Goal: Information Seeking & Learning: Check status

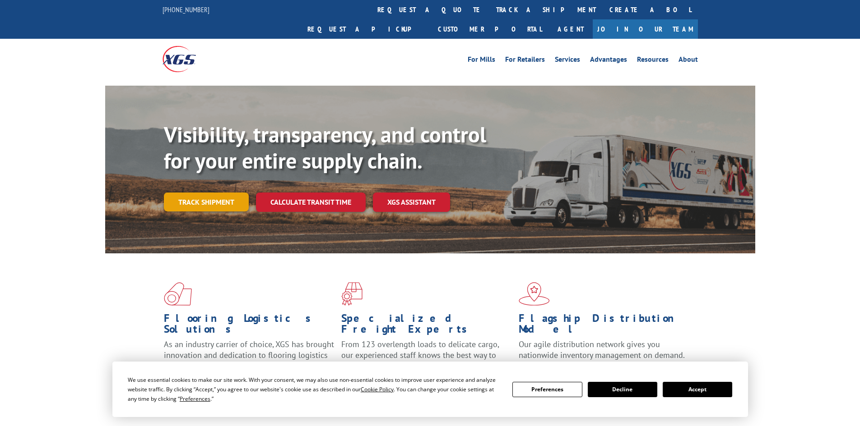
click at [219, 193] on link "Track shipment" at bounding box center [206, 202] width 85 height 19
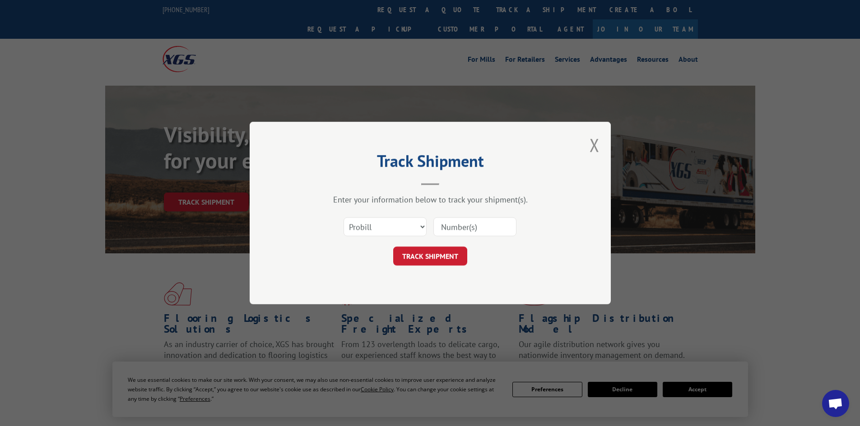
click at [441, 225] on input at bounding box center [474, 226] width 83 height 19
paste input "17564125"
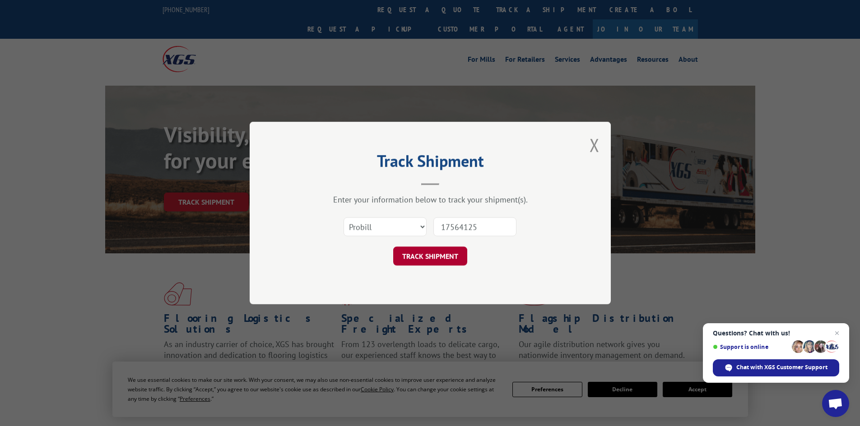
type input "17564125"
click at [418, 261] on button "TRACK SHIPMENT" at bounding box center [430, 256] width 74 height 19
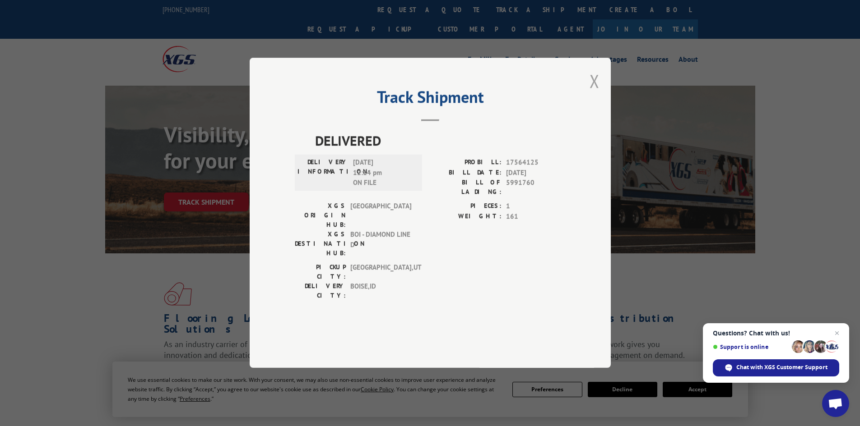
click at [595, 93] on button "Close modal" at bounding box center [594, 81] width 10 height 24
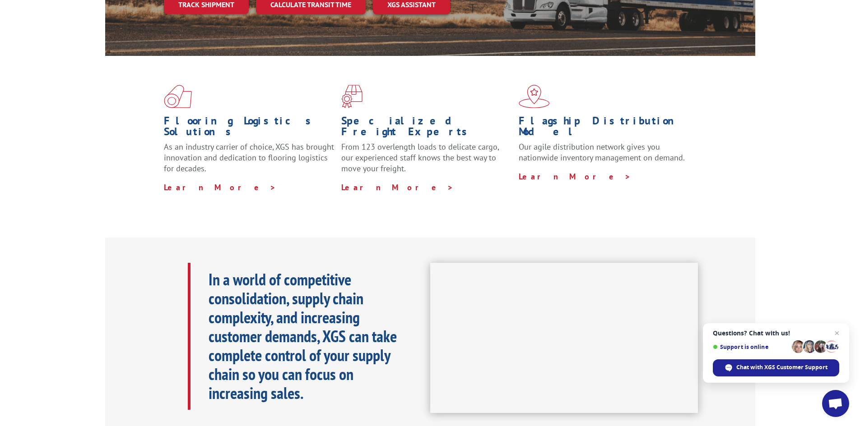
scroll to position [51, 0]
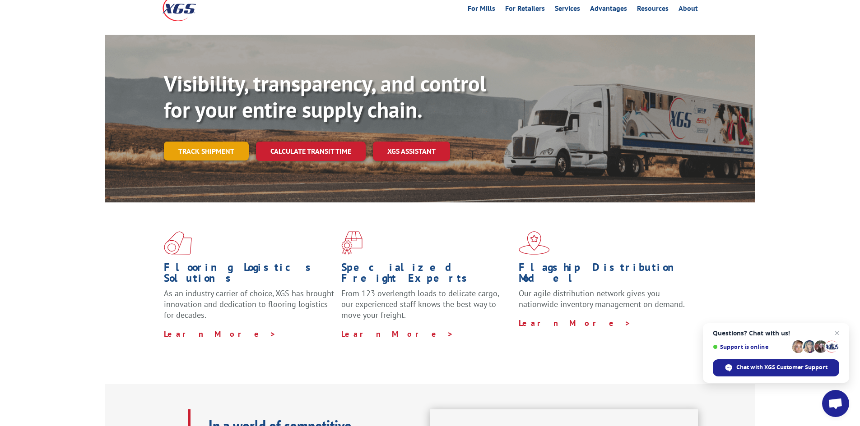
click at [227, 142] on link "Track shipment" at bounding box center [206, 151] width 85 height 19
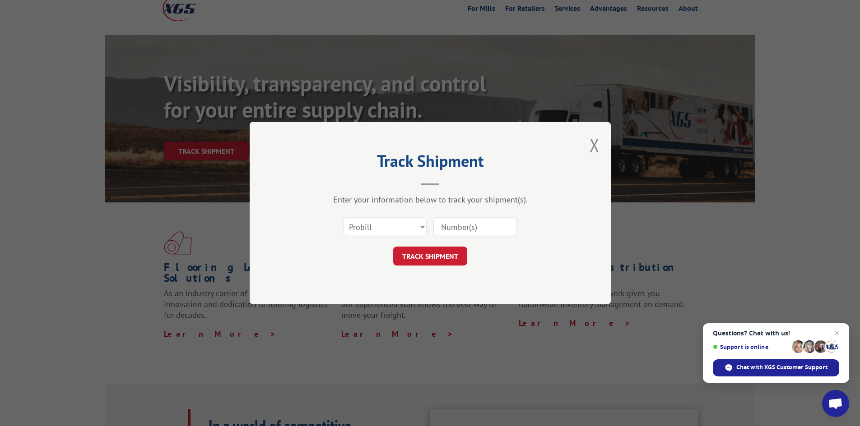
click at [462, 227] on input at bounding box center [474, 226] width 83 height 19
paste input "25547399"
type input "2"
paste input "17564125"
type input "17564125"
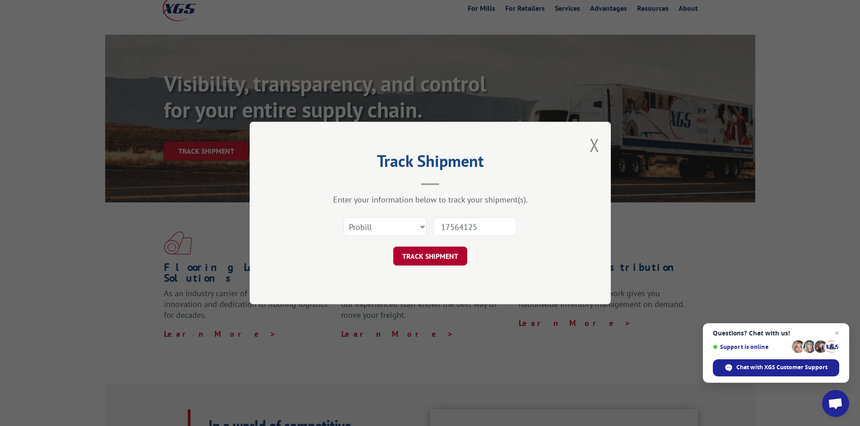
click at [436, 260] on button "TRACK SHIPMENT" at bounding box center [430, 256] width 74 height 19
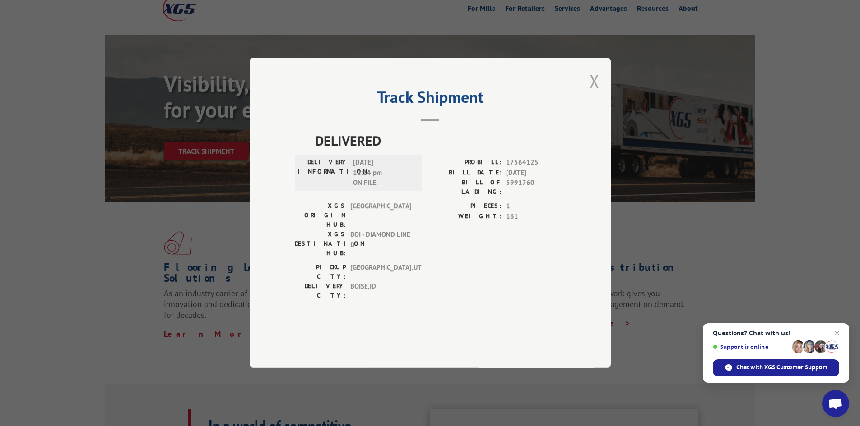
click at [595, 93] on button "Close modal" at bounding box center [594, 81] width 10 height 24
